Goal: Transaction & Acquisition: Purchase product/service

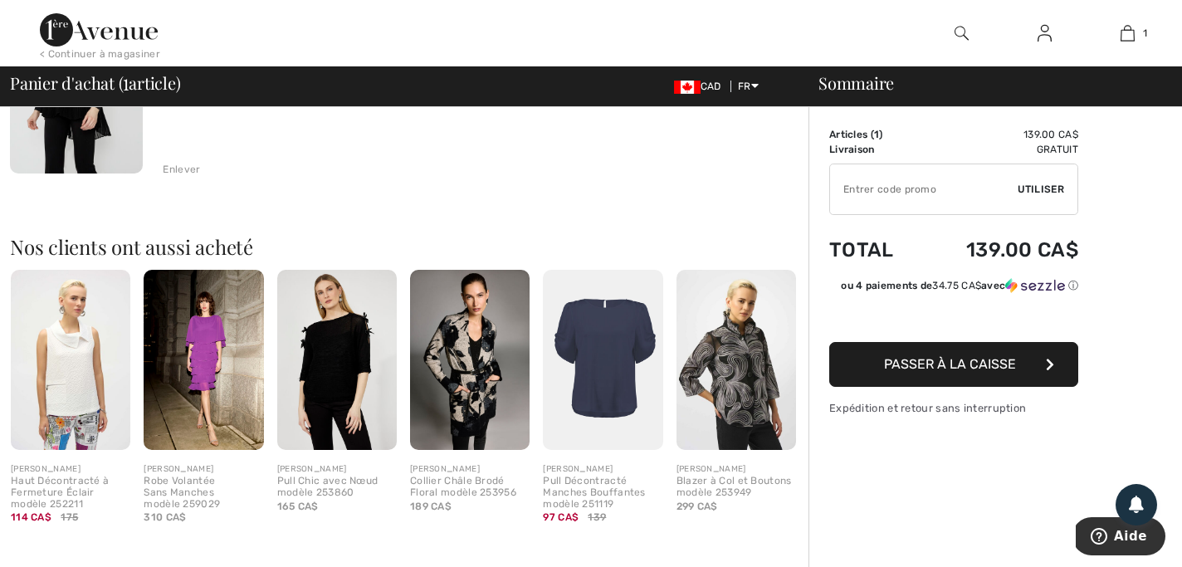
scroll to position [272, 0]
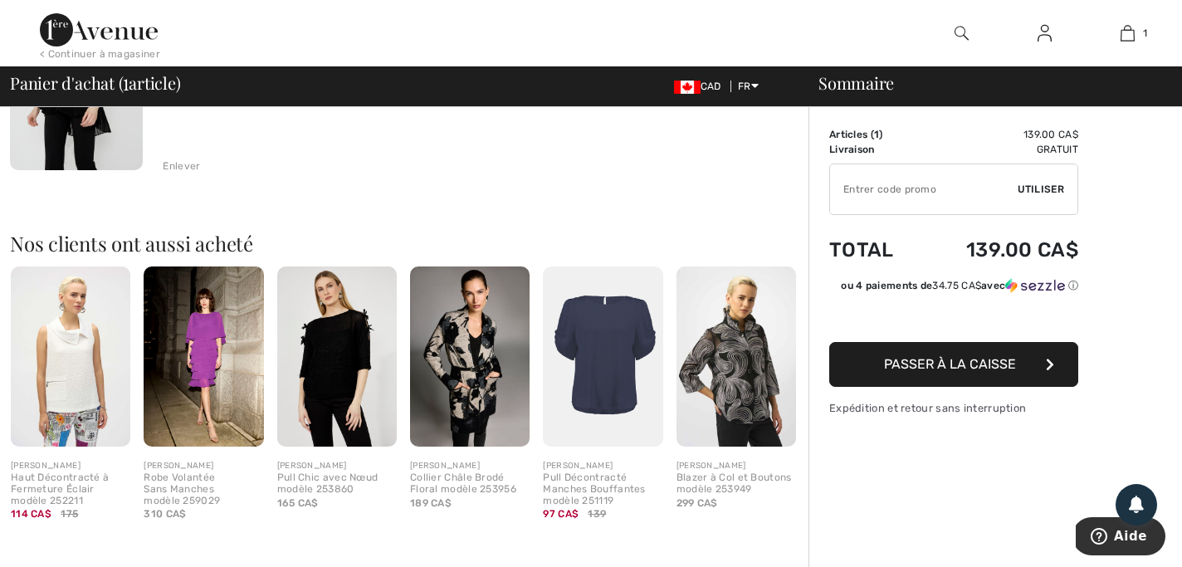
click at [461, 363] on img at bounding box center [470, 355] width 120 height 179
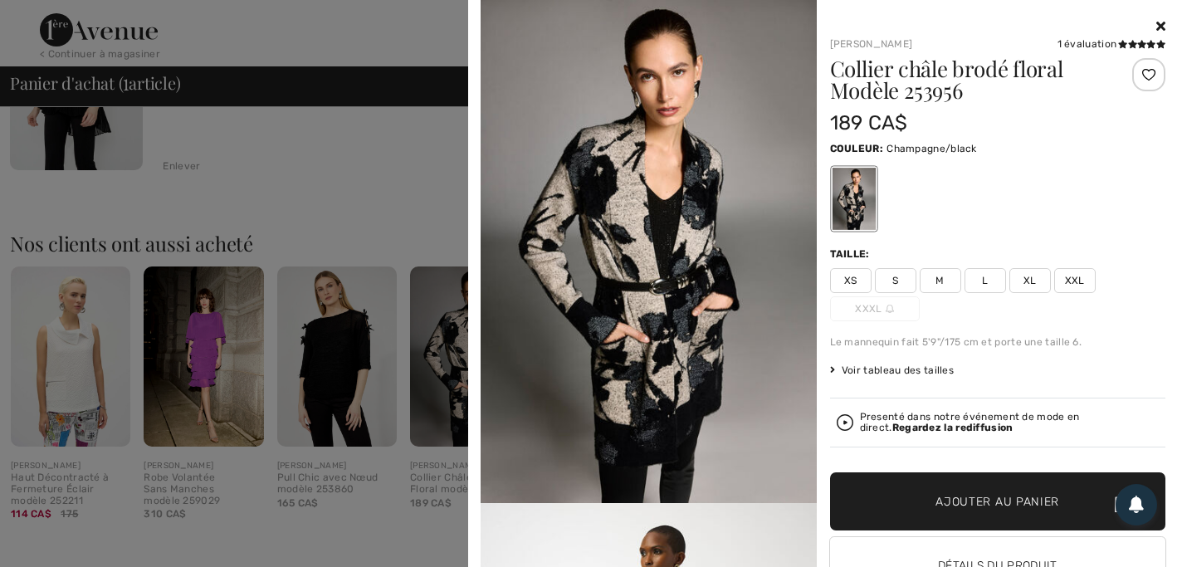
click at [651, 336] on img at bounding box center [649, 251] width 336 height 503
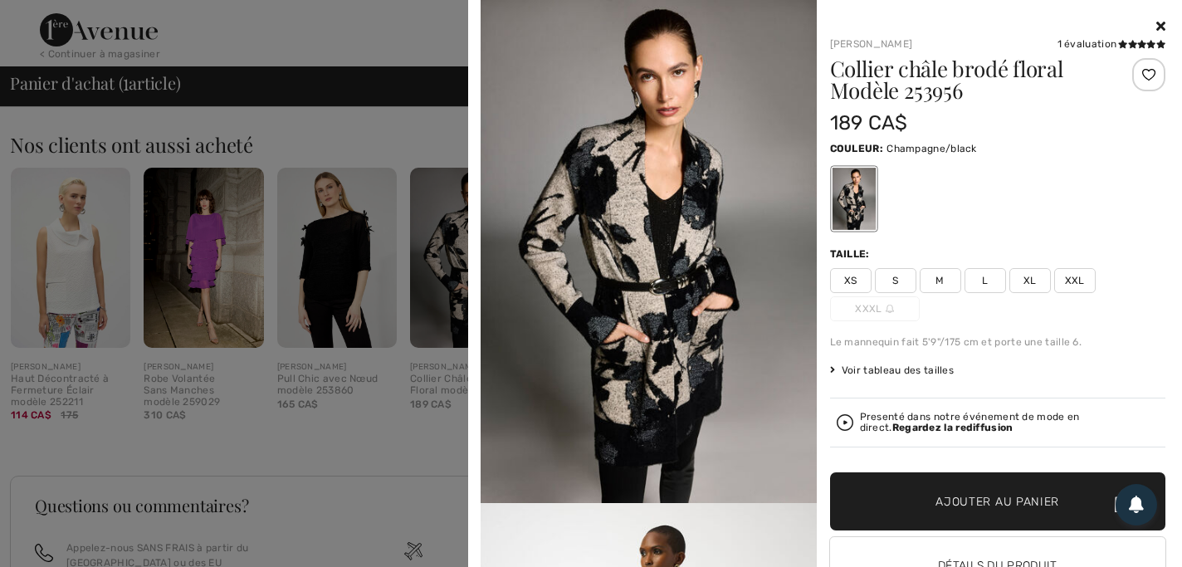
scroll to position [0, 0]
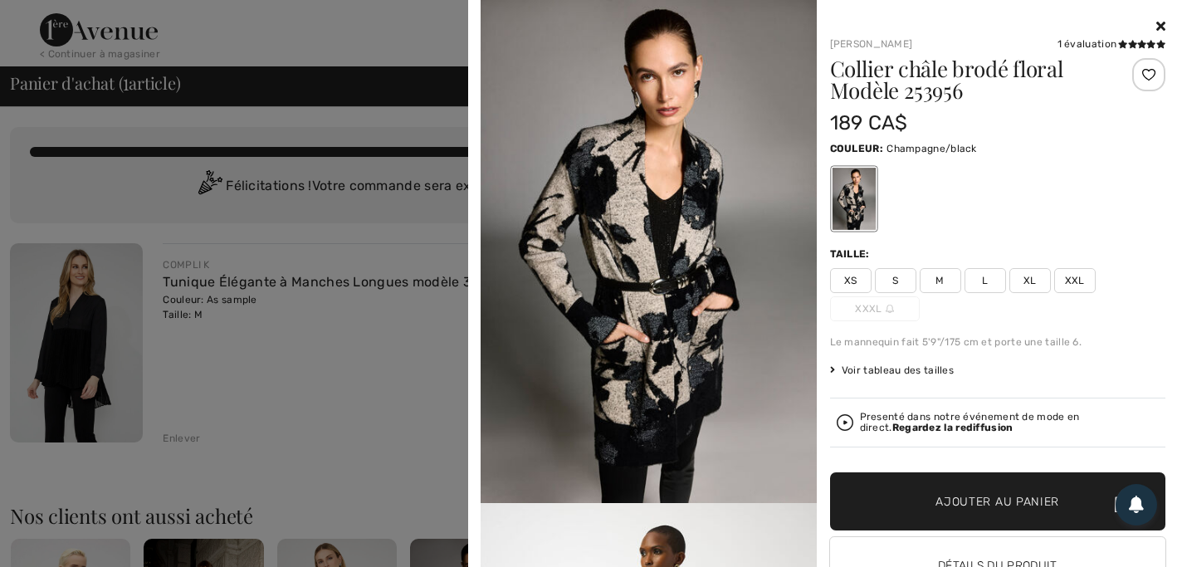
click at [1159, 22] on icon at bounding box center [1160, 25] width 9 height 13
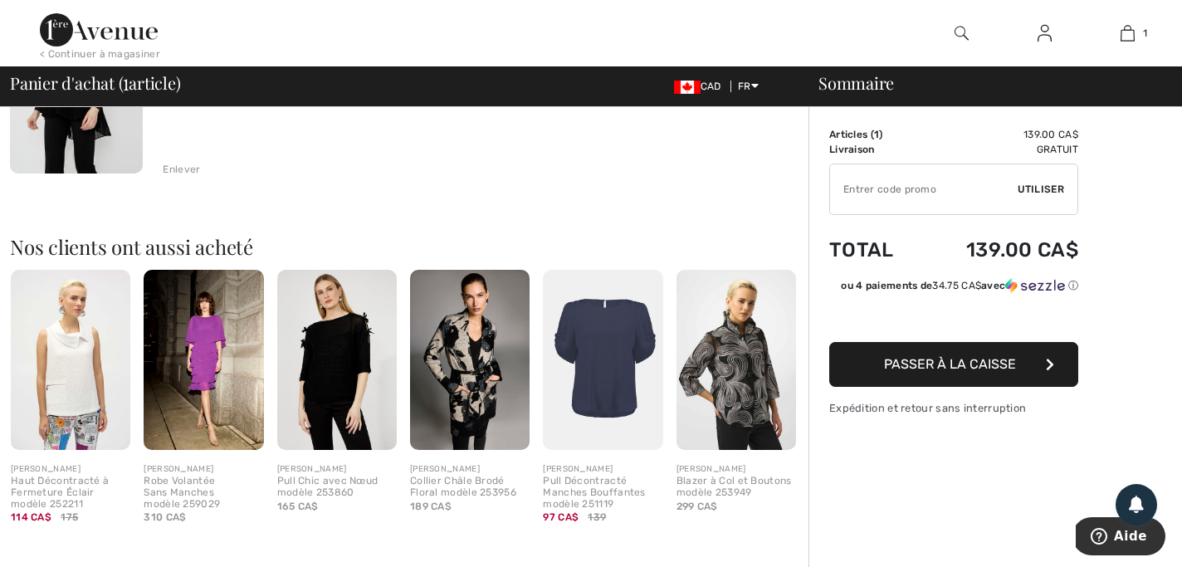
scroll to position [270, 0]
click at [741, 382] on img at bounding box center [736, 358] width 120 height 179
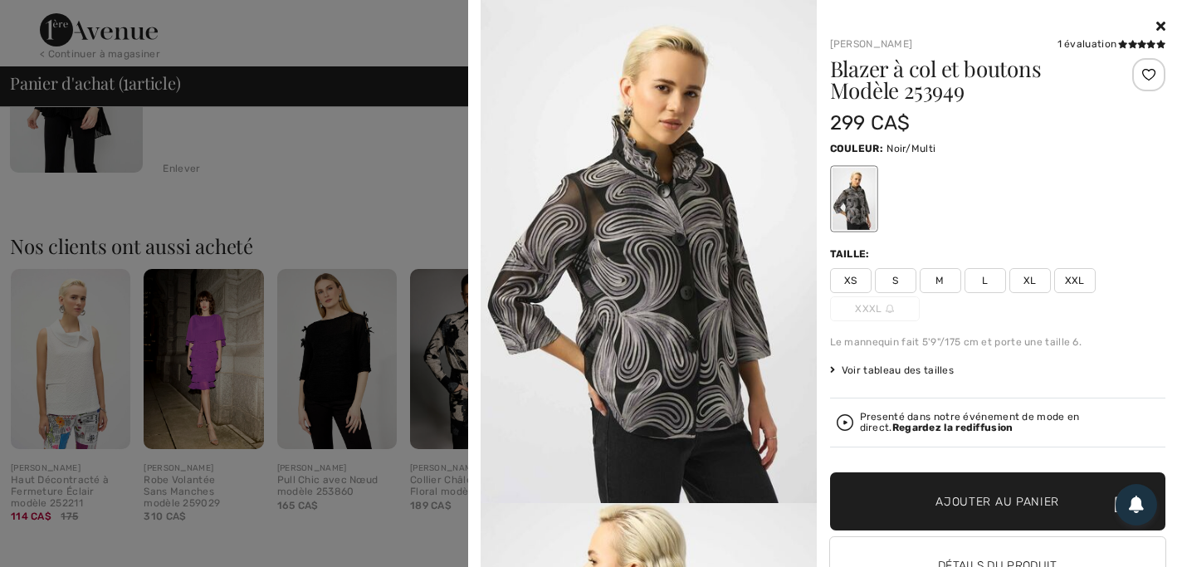
scroll to position [0, 0]
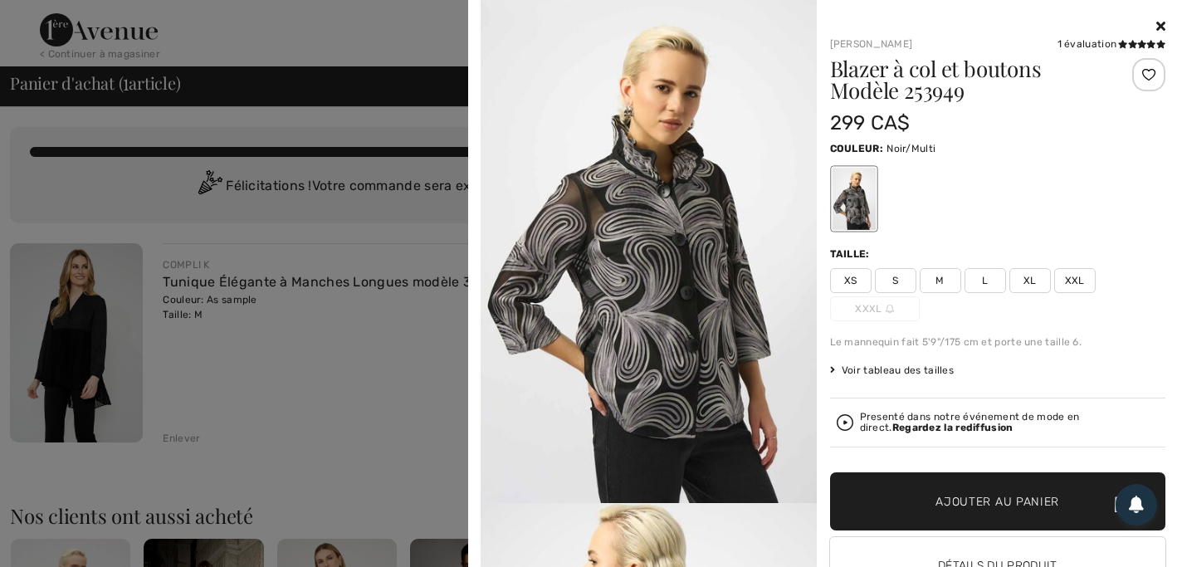
click at [422, 376] on div at bounding box center [591, 283] width 1182 height 567
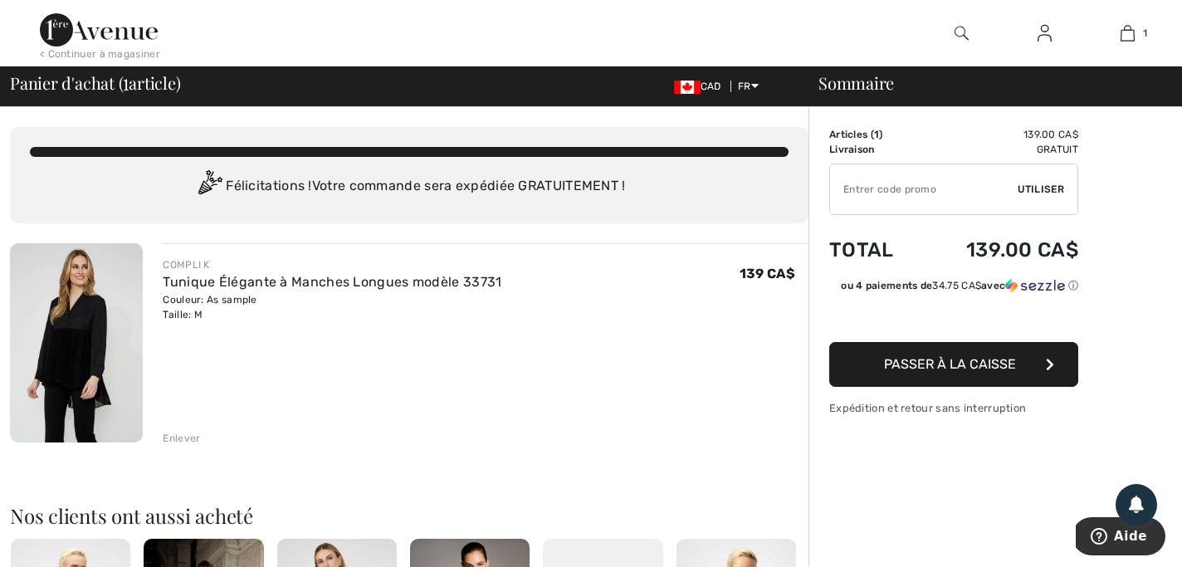
click at [862, 187] on input "TEXT" at bounding box center [924, 189] width 188 height 50
type input "NEW15"
click at [1047, 187] on span "Utiliser" at bounding box center [1040, 189] width 46 height 15
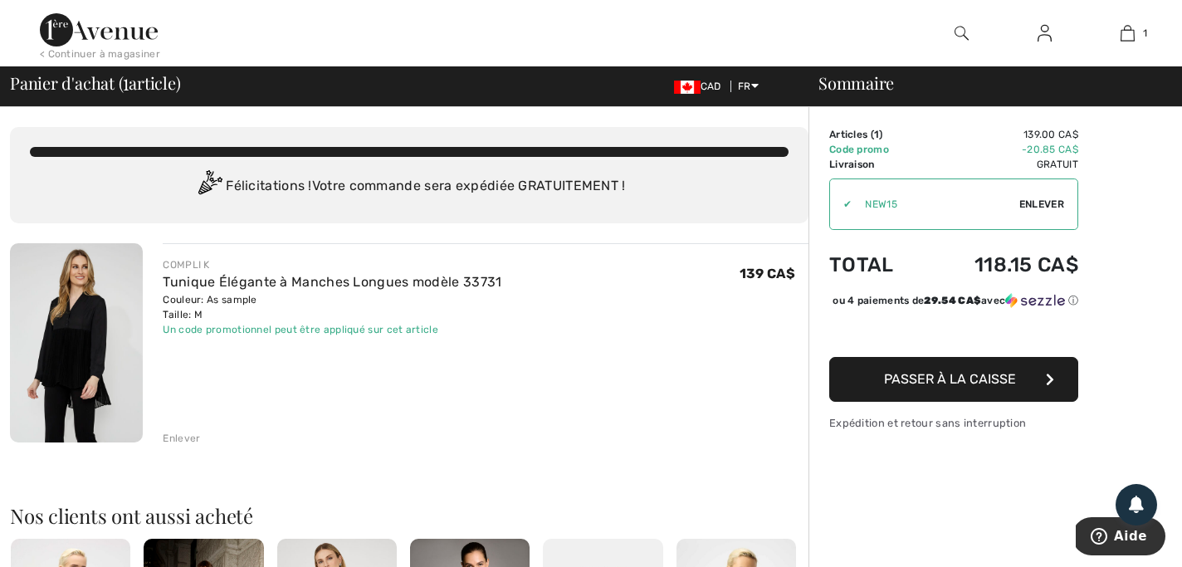
click at [69, 306] on img at bounding box center [76, 342] width 133 height 199
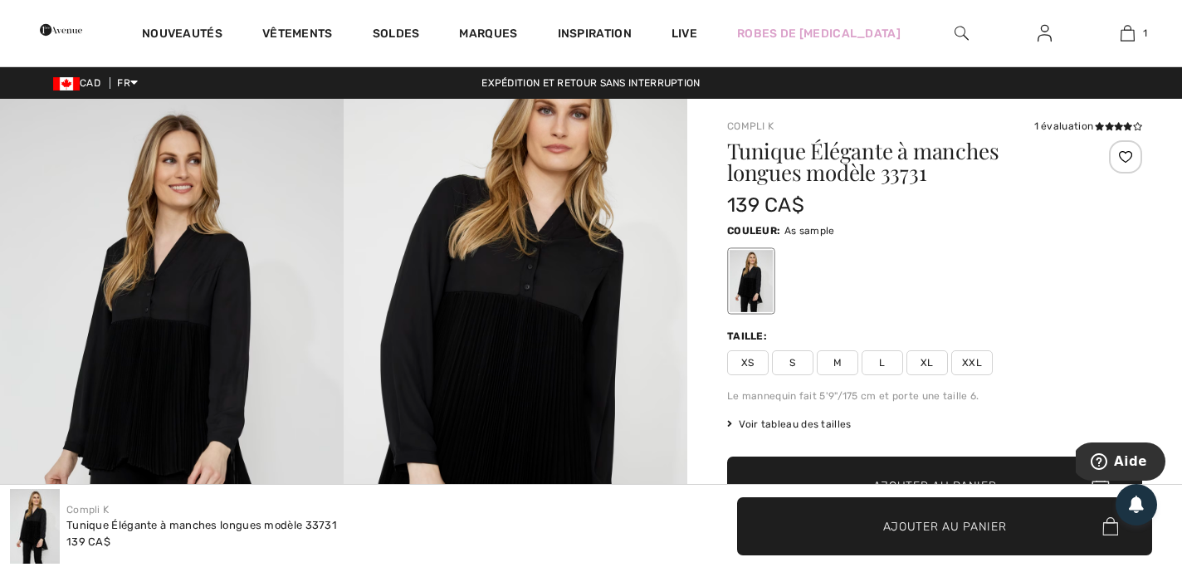
click at [1071, 127] on div "1 évaluation" at bounding box center [1088, 126] width 108 height 15
click at [1135, 120] on span at bounding box center [1117, 126] width 49 height 12
click at [1061, 129] on div "1 évaluation" at bounding box center [1088, 126] width 108 height 15
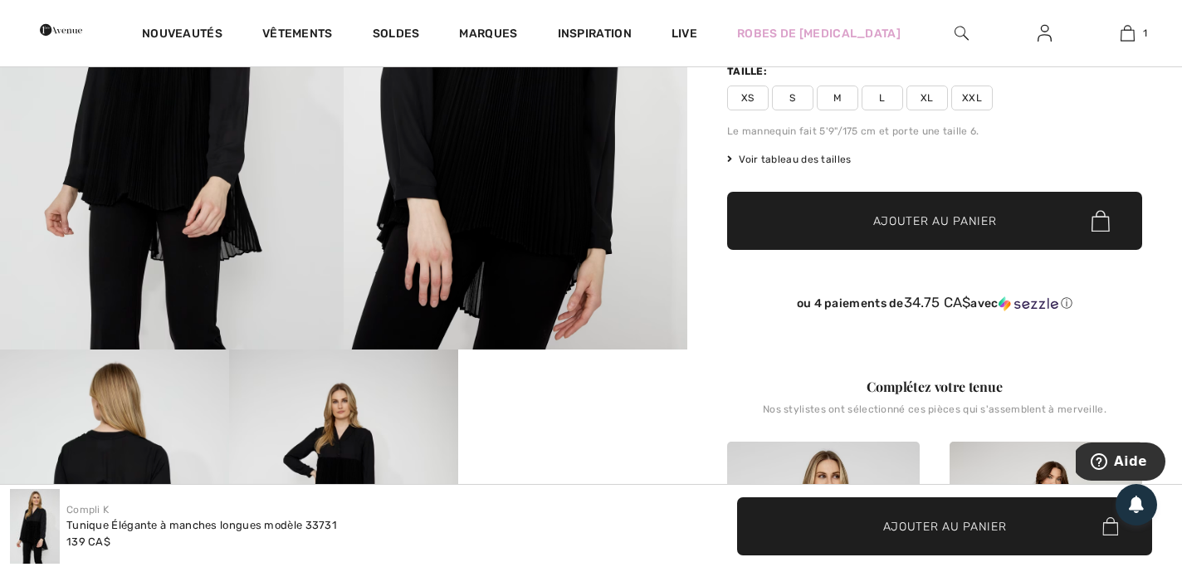
scroll to position [277, 0]
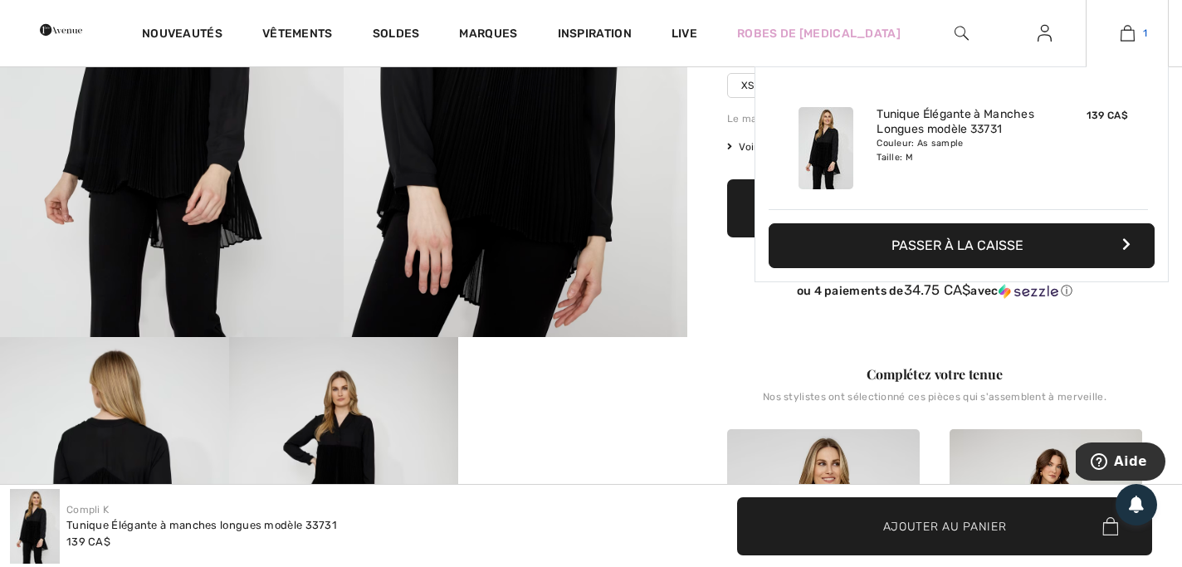
click at [1128, 29] on img at bounding box center [1127, 33] width 14 height 20
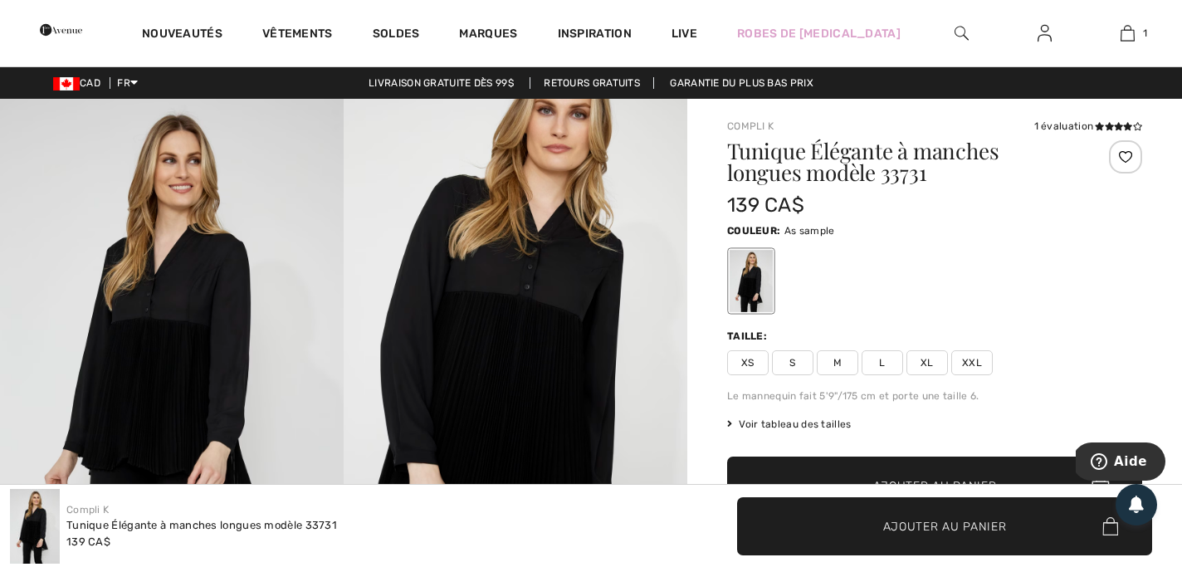
click at [838, 361] on span "M" at bounding box center [837, 362] width 41 height 25
click at [852, 324] on div "Tunique Élégante à manches longues modèle 33731 139 CA$ Couleur: As sample Tail…" at bounding box center [934, 370] width 415 height 461
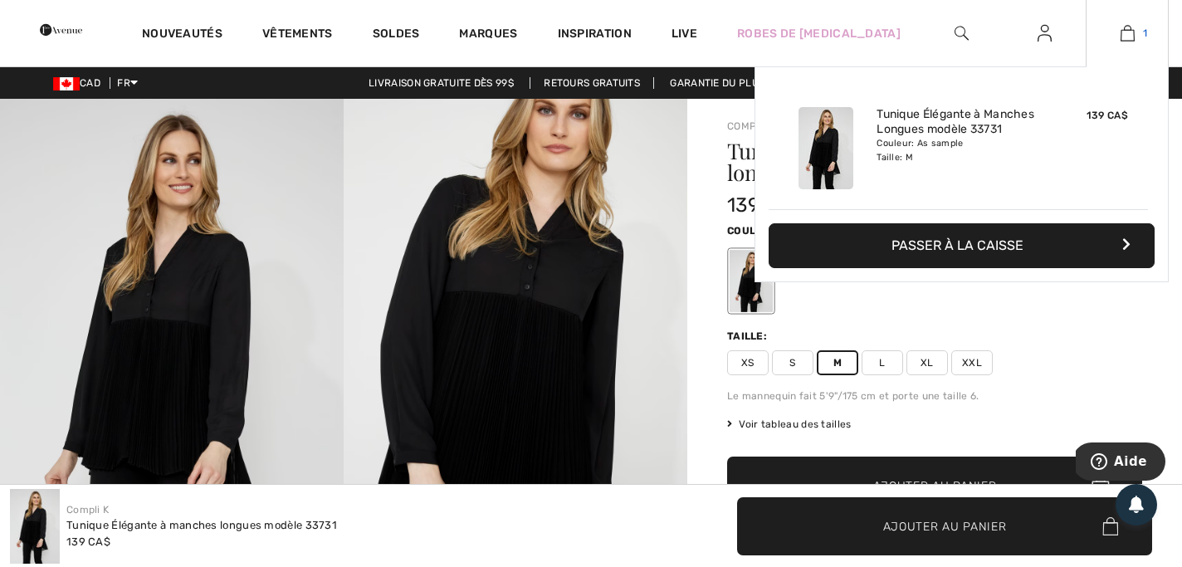
click at [1126, 31] on img at bounding box center [1127, 33] width 14 height 20
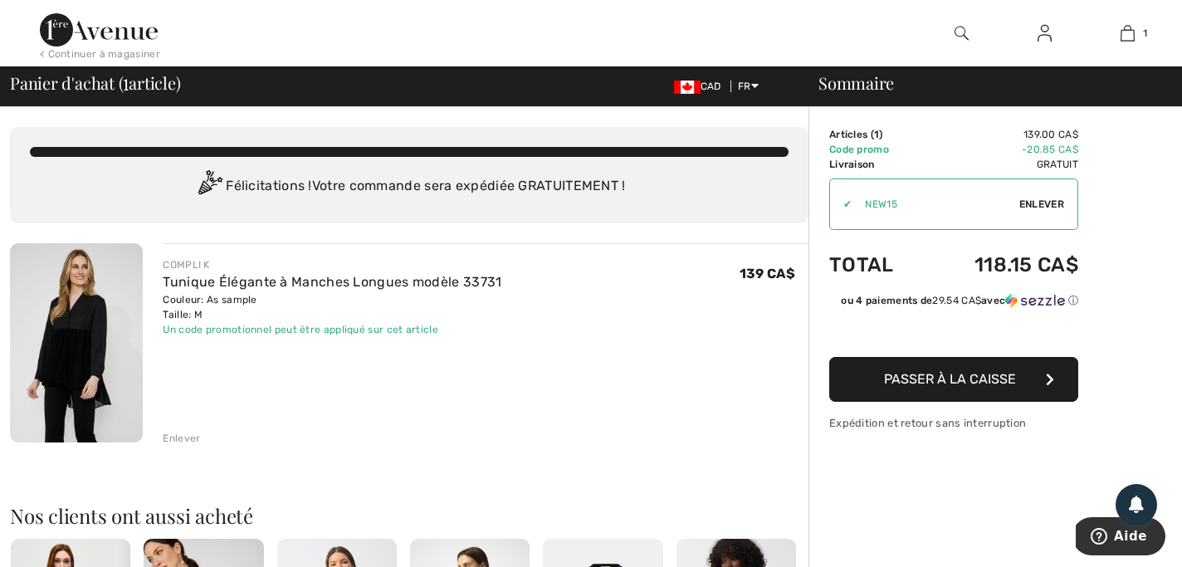
click at [963, 377] on span "Passer à la caisse" at bounding box center [950, 379] width 132 height 16
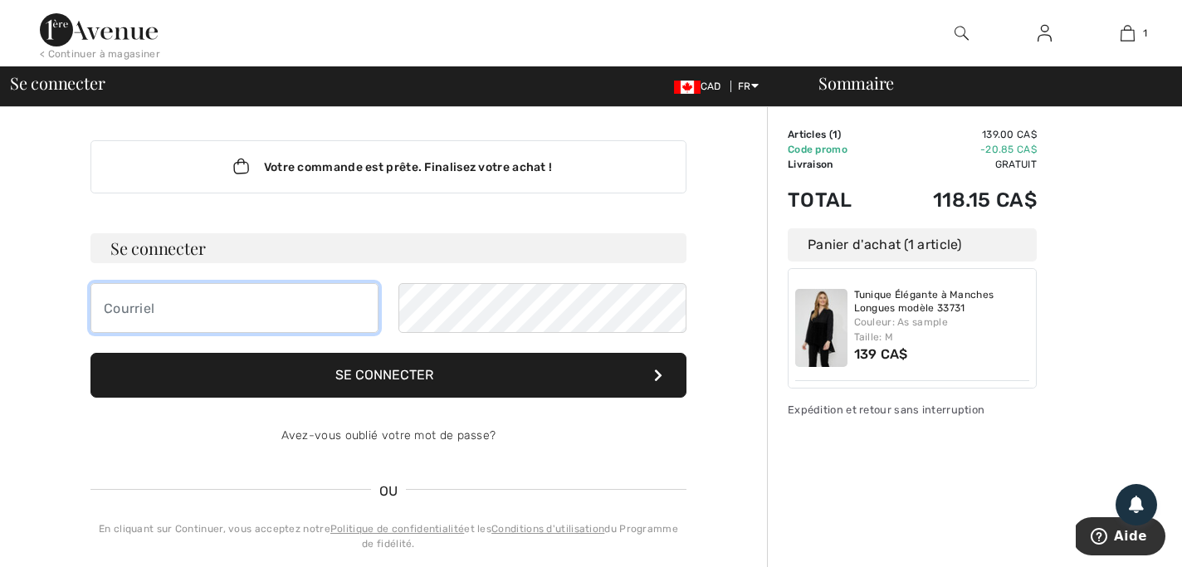
click at [182, 310] on input "email" at bounding box center [234, 308] width 288 height 50
type input "[EMAIL_ADDRESS][DOMAIN_NAME]"
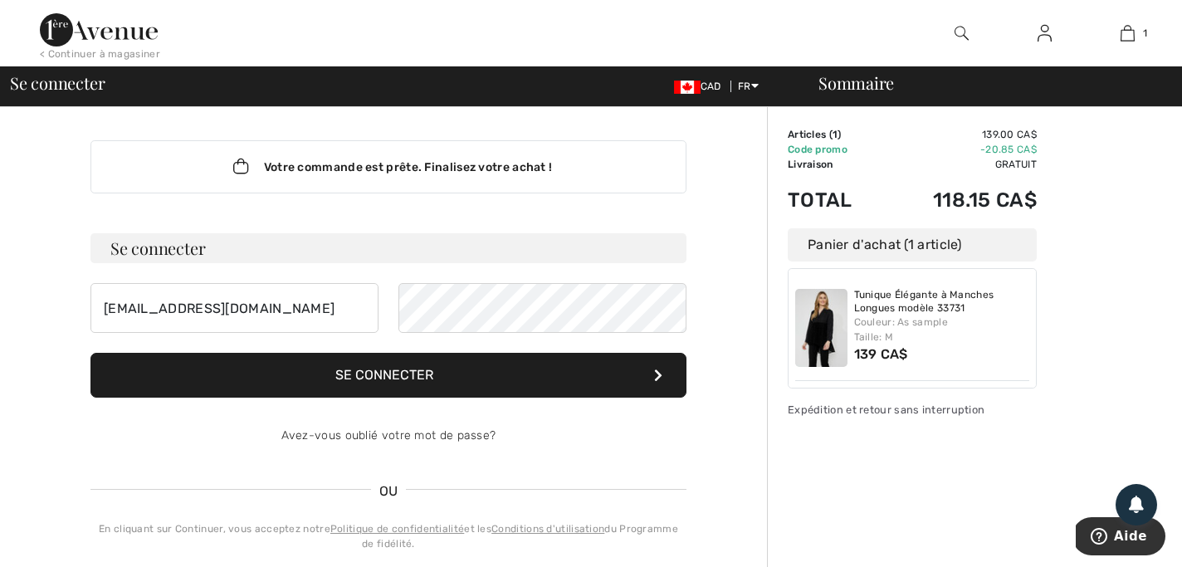
click at [430, 371] on button "Se connecter" at bounding box center [388, 375] width 596 height 45
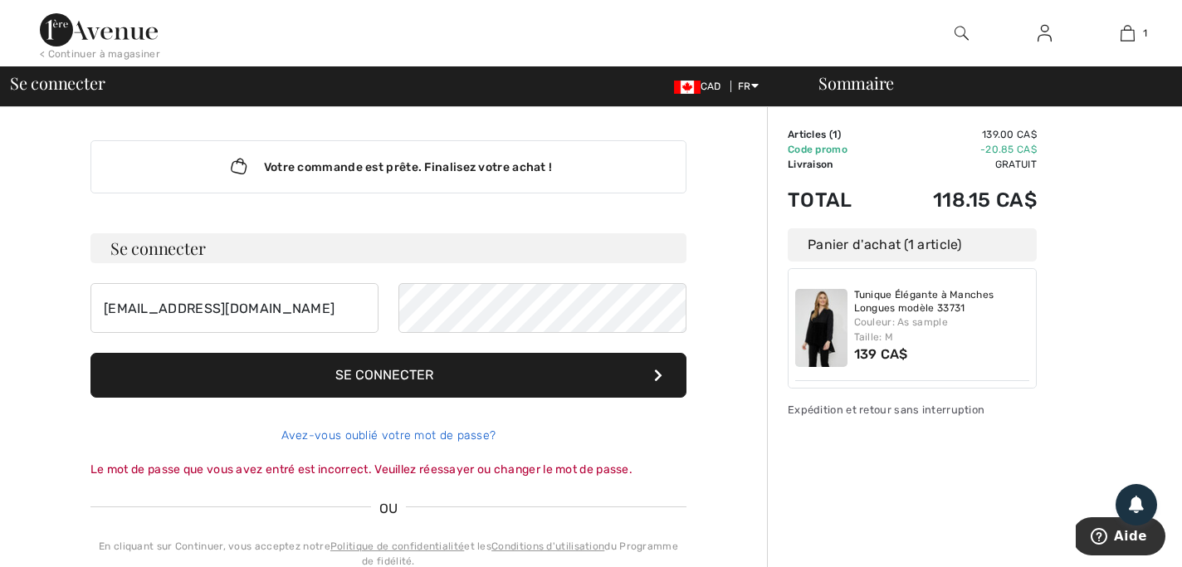
click at [396, 432] on link "Avez-vous oublié votre mot de passe?" at bounding box center [388, 435] width 215 height 14
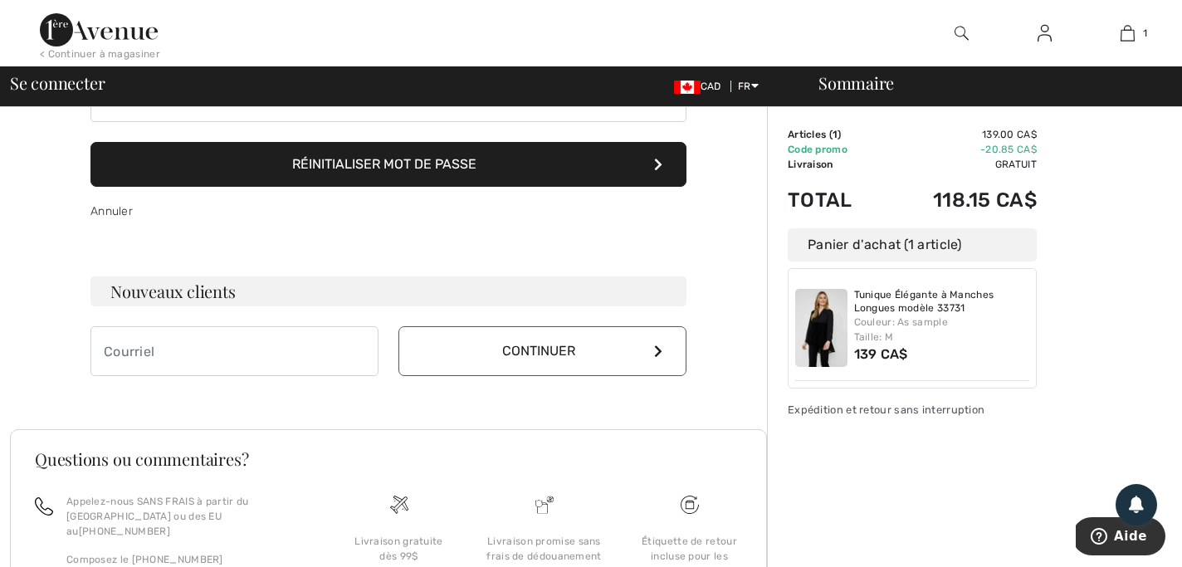
scroll to position [195, 0]
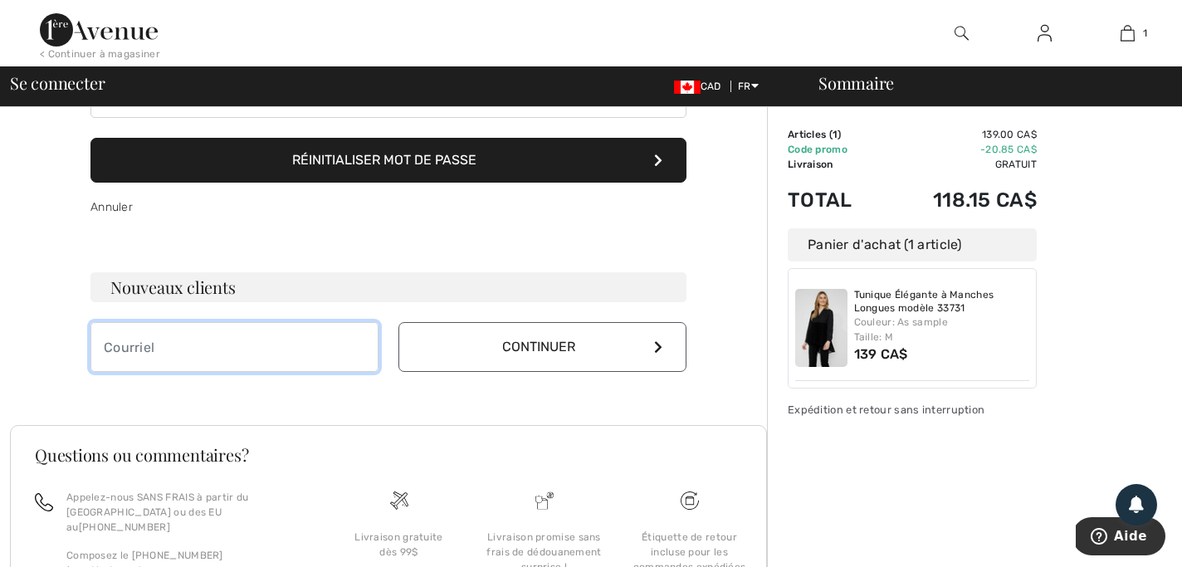
click at [157, 347] on input "email" at bounding box center [234, 347] width 288 height 50
type input "L"
type input "[EMAIL_ADDRESS][DOMAIN_NAME]"
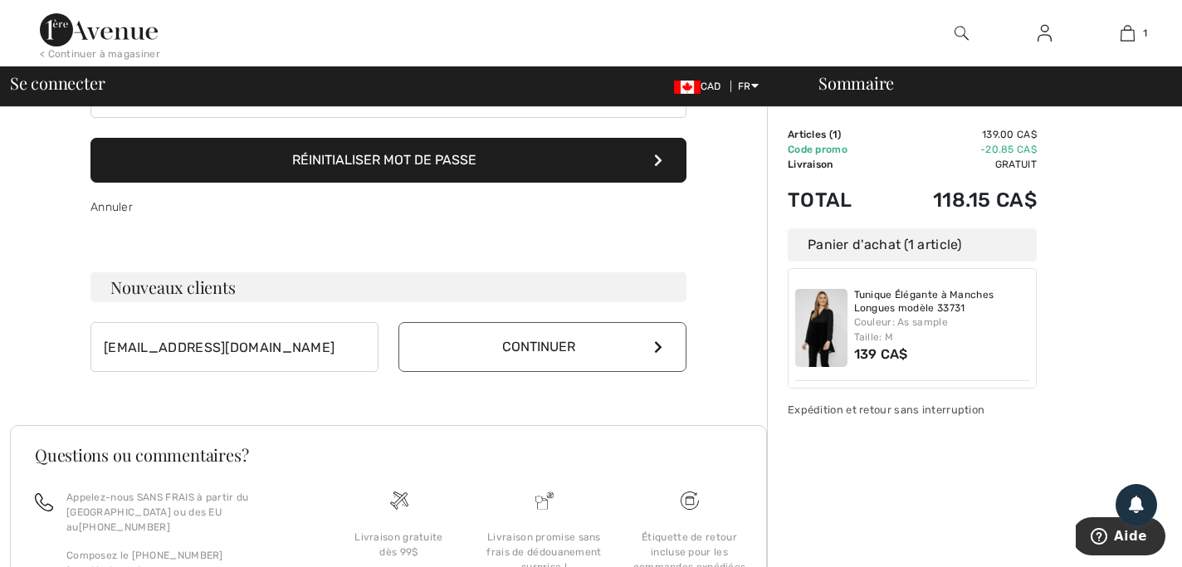
click at [417, 346] on button "Continuer" at bounding box center [542, 347] width 288 height 50
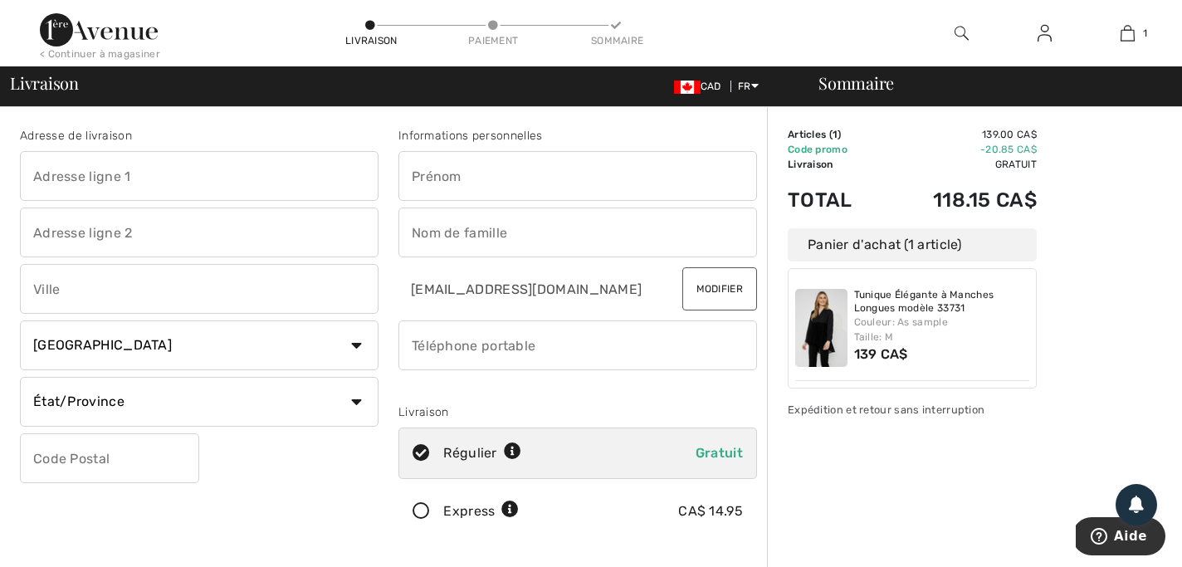
click at [222, 172] on input "text" at bounding box center [199, 176] width 359 height 50
type input "150 Rue Berlioz"
type input "APP 306"
type input "Montréal"
select select "QC"
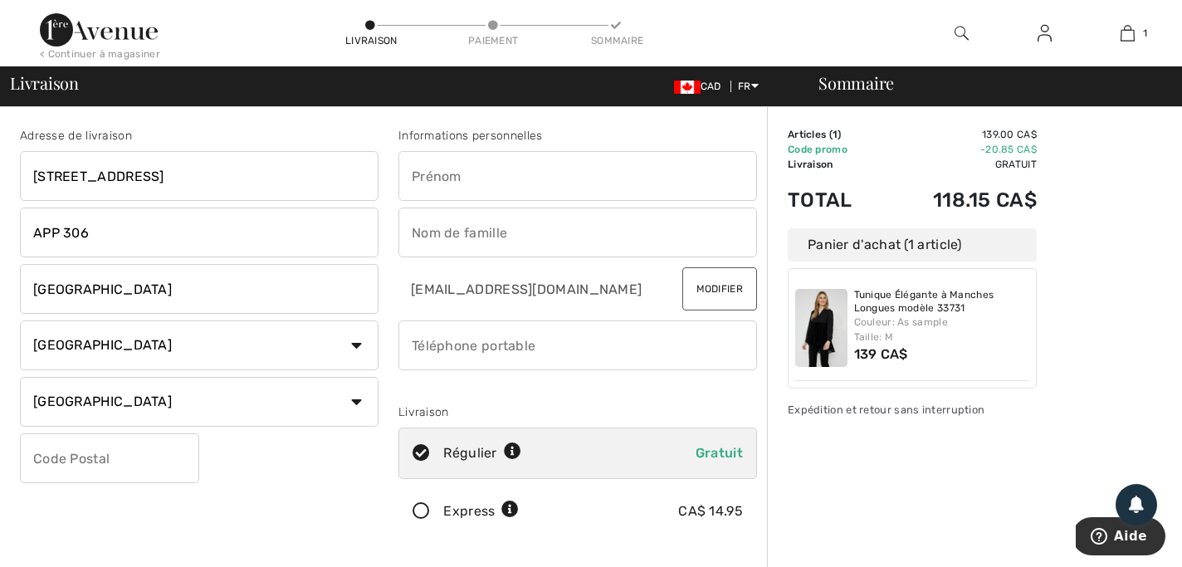
type input "H3E 1K3"
type input "Christiane"
type input "Allaire"
type input "5147174304"
type input "H3E1K3"
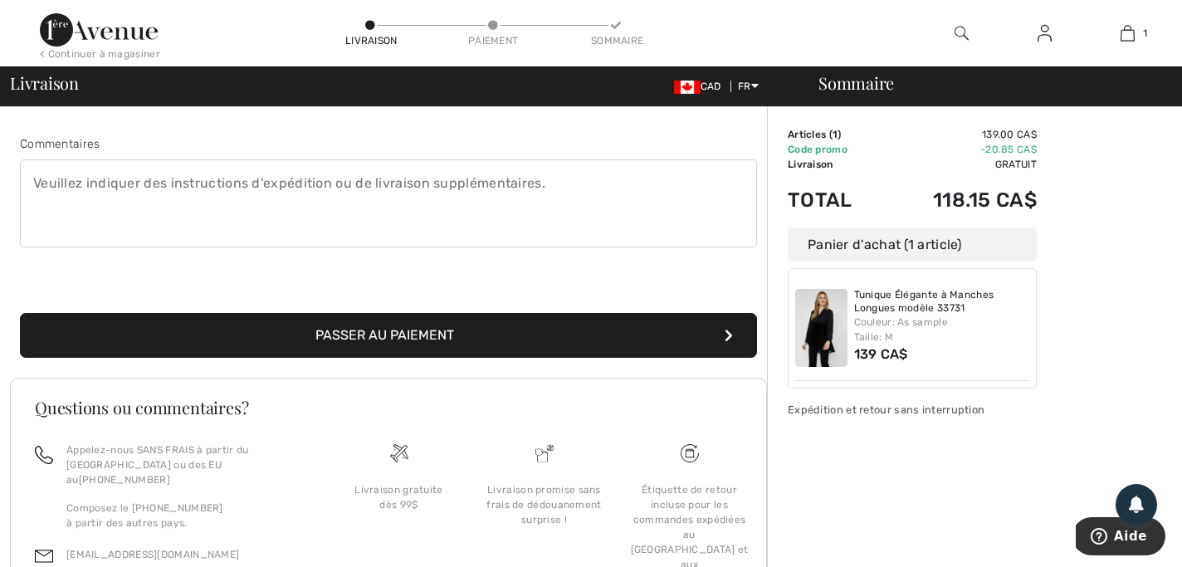
scroll to position [435, 0]
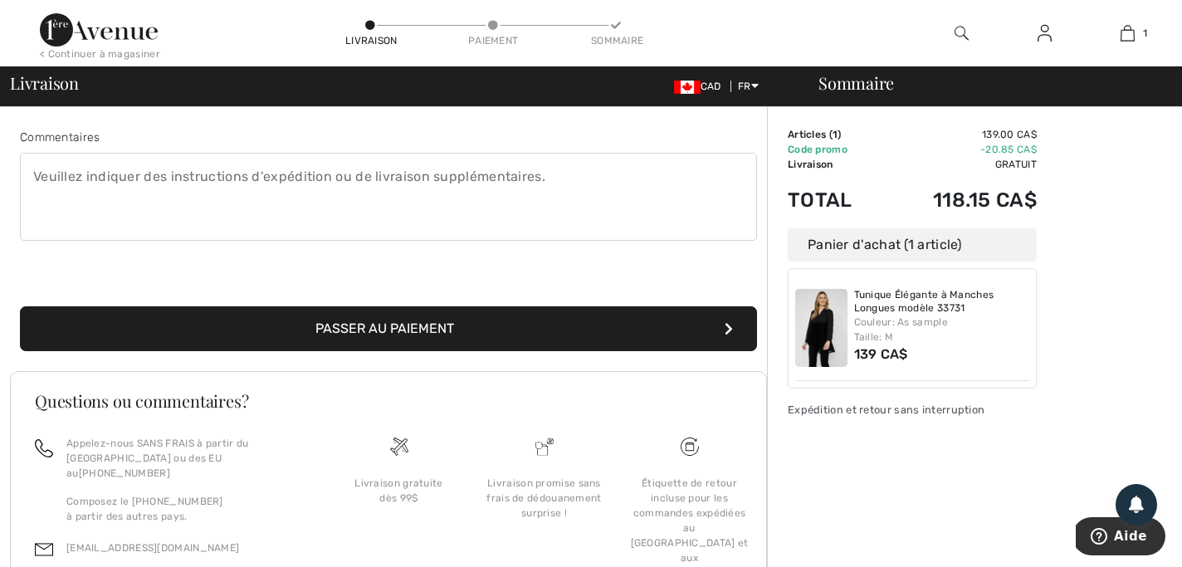
click at [436, 328] on button "Passer au paiement" at bounding box center [388, 328] width 737 height 45
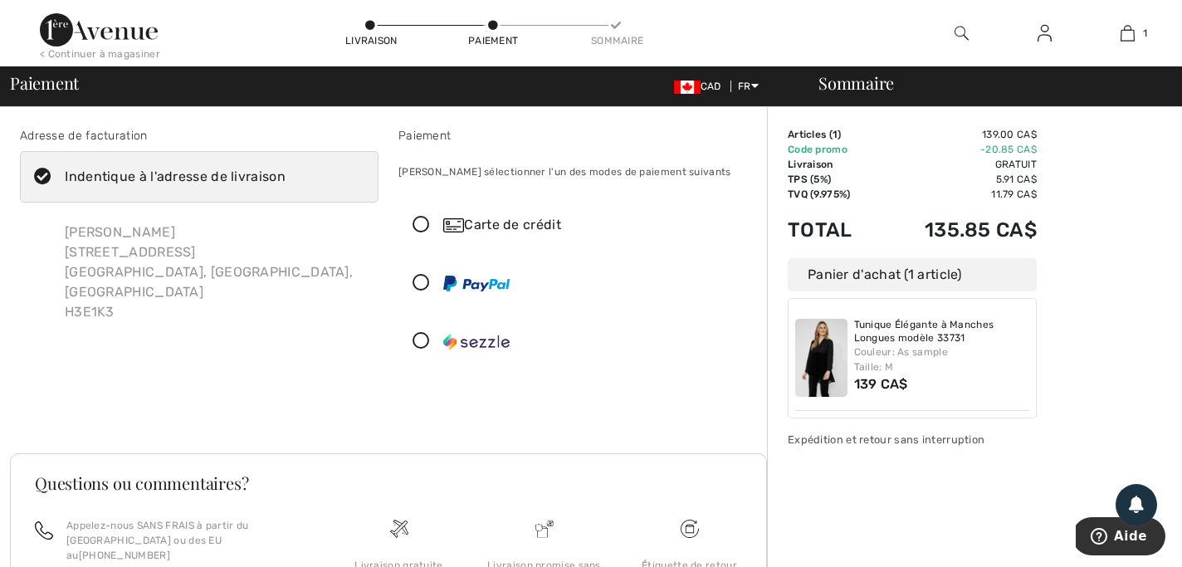
click at [422, 218] on icon at bounding box center [421, 225] width 44 height 17
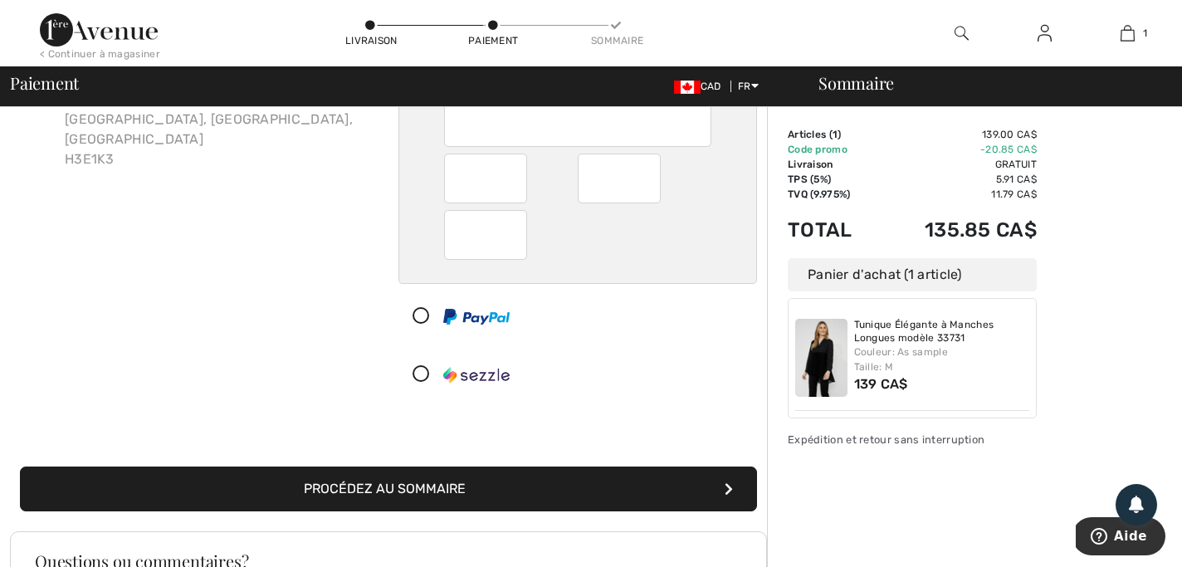
scroll to position [155, 0]
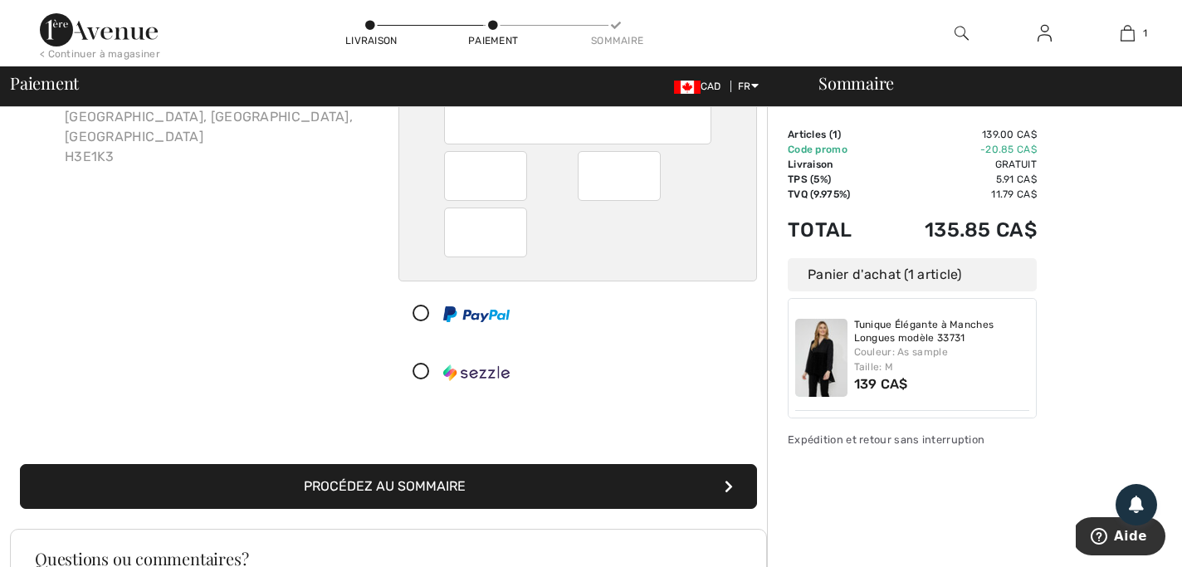
click at [453, 481] on button "Procédez au sommaire" at bounding box center [388, 486] width 737 height 45
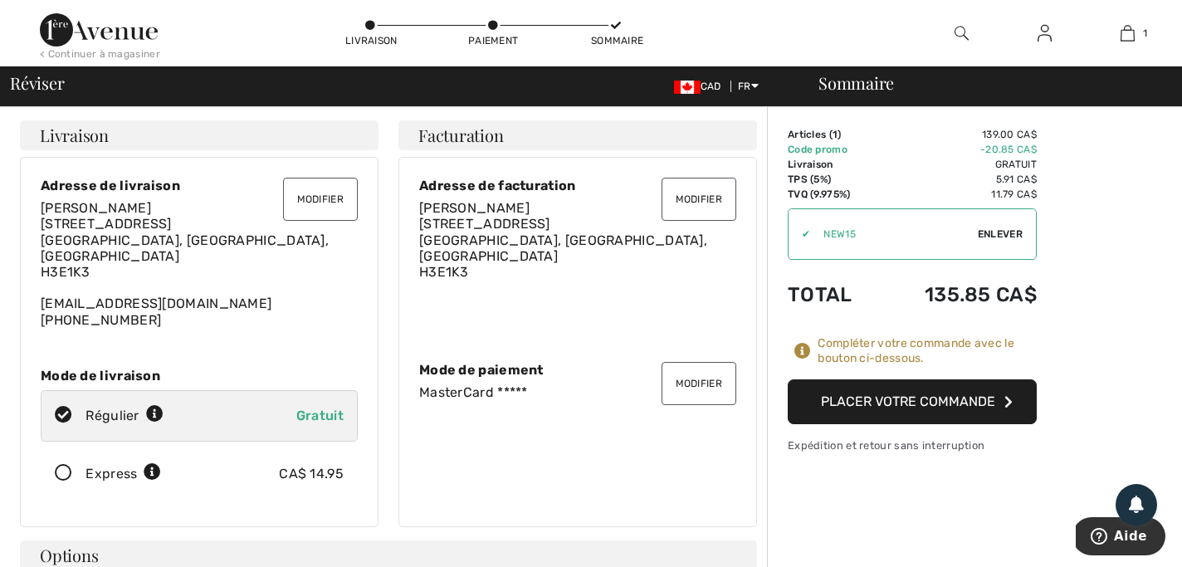
click at [905, 396] on button "Placer votre commande" at bounding box center [912, 401] width 249 height 45
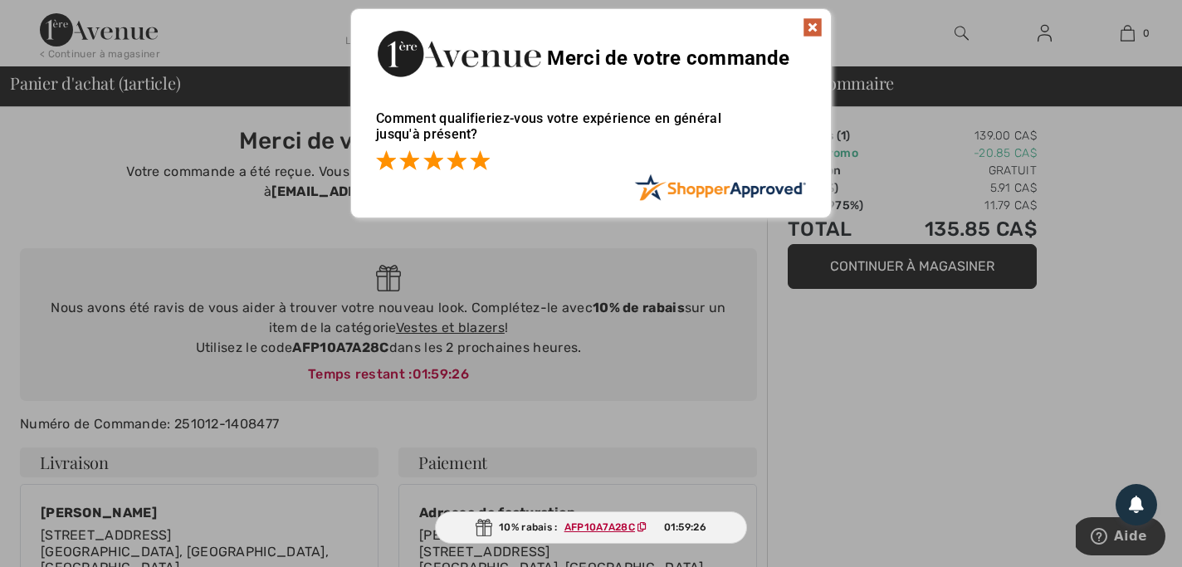
click at [481, 153] on span at bounding box center [480, 160] width 20 height 20
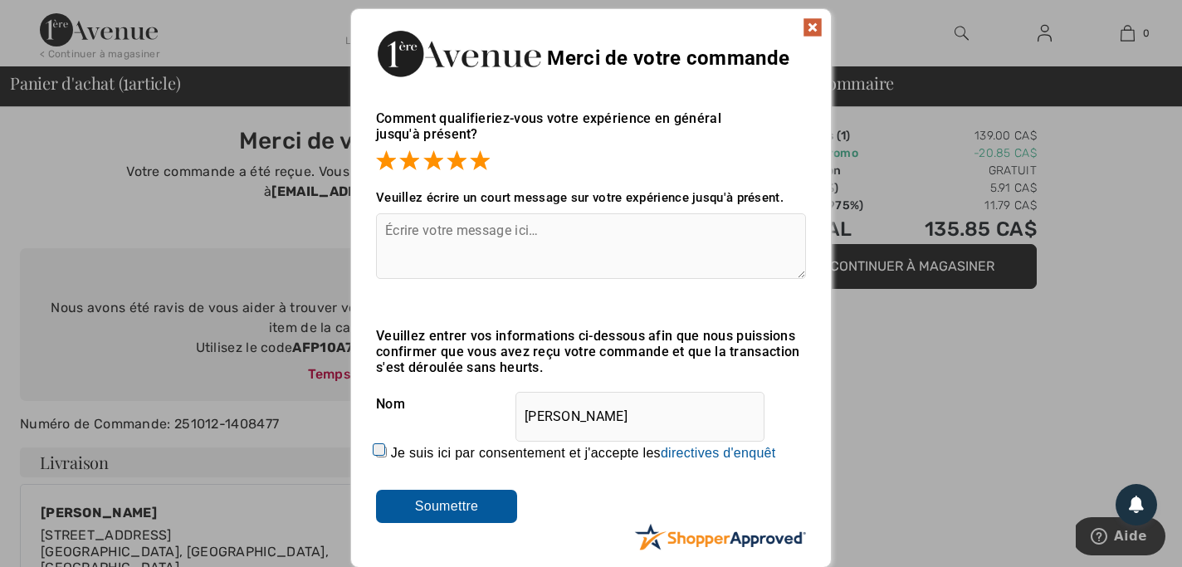
click at [811, 26] on img at bounding box center [813, 27] width 20 height 20
